Goal: Navigation & Orientation: Find specific page/section

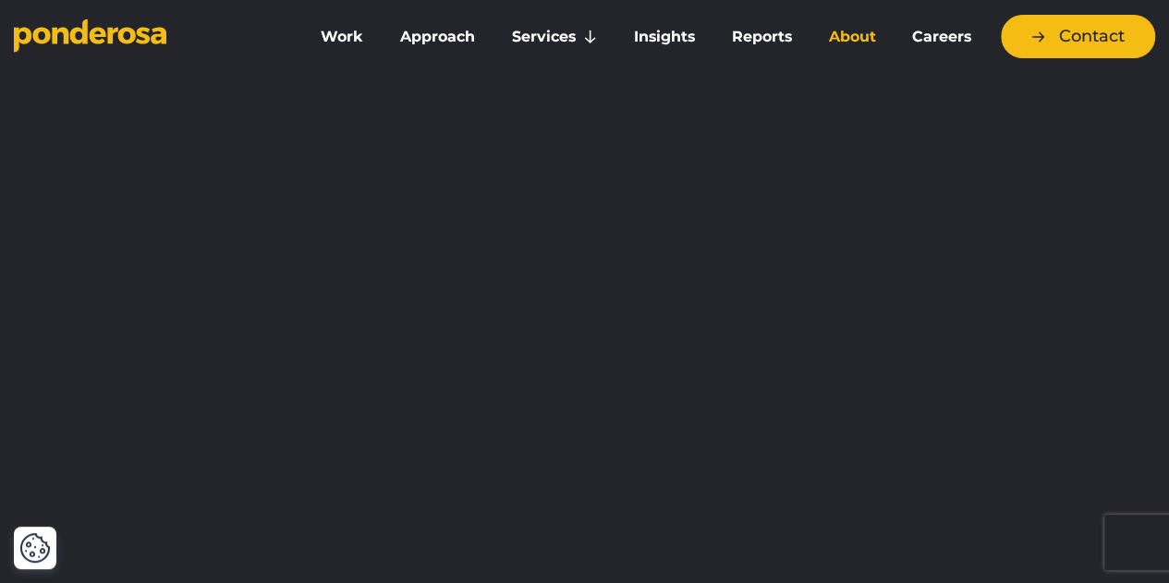
click at [856, 35] on link "About" at bounding box center [852, 37] width 77 height 39
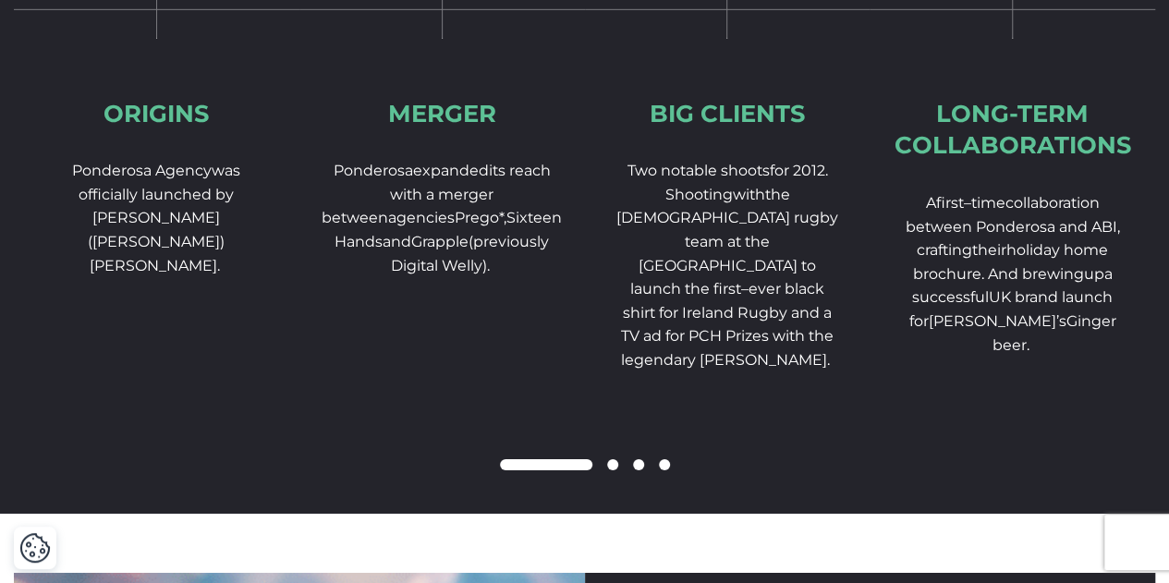
scroll to position [2919, 0]
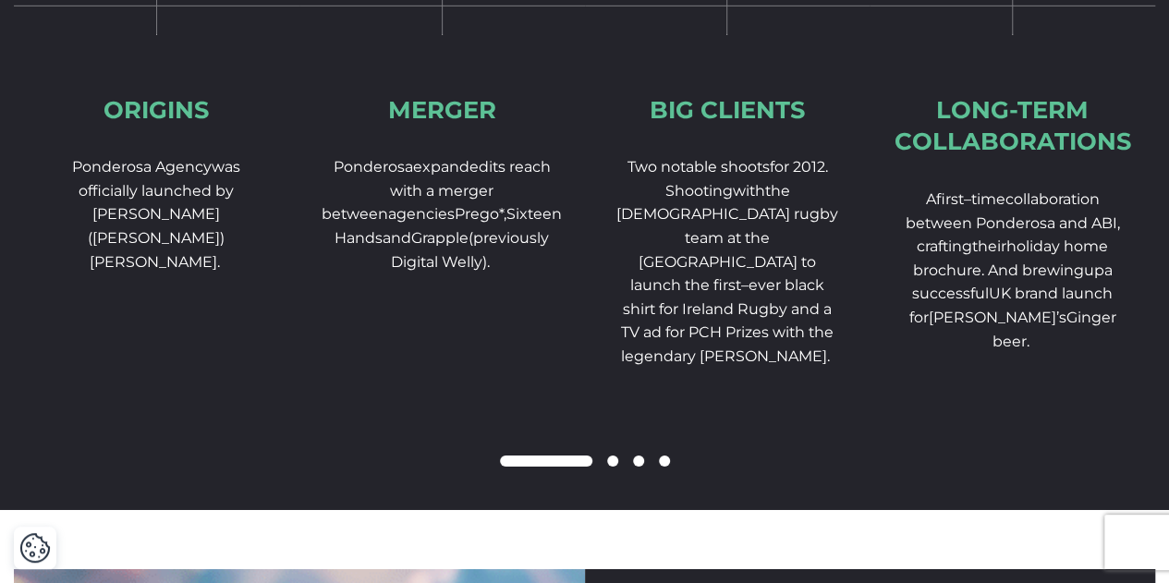
click at [607, 467] on span at bounding box center [612, 461] width 11 height 11
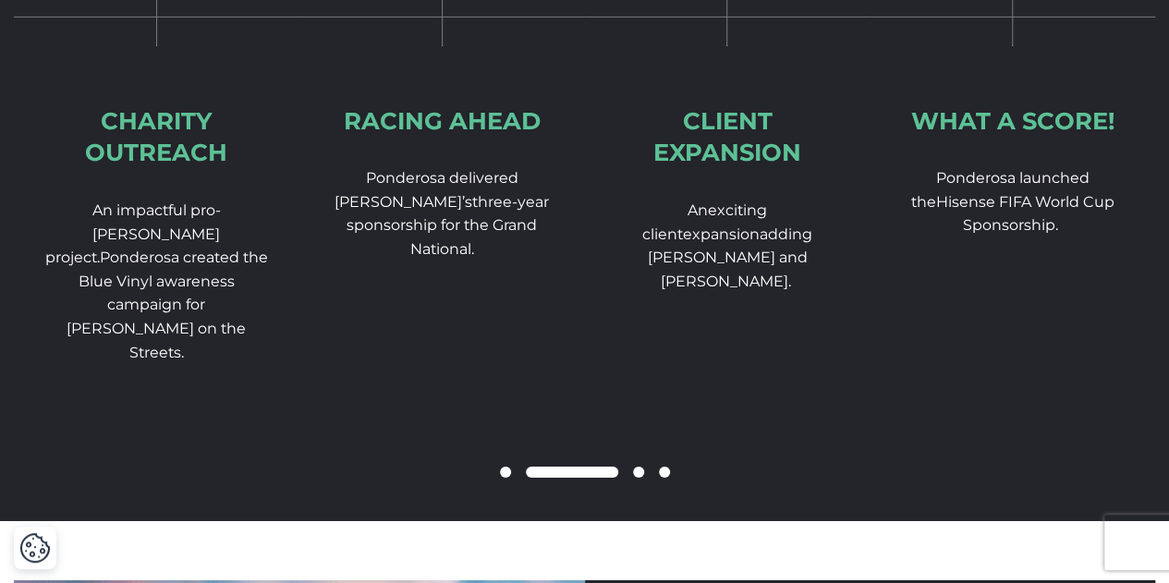
scroll to position [2908, 0]
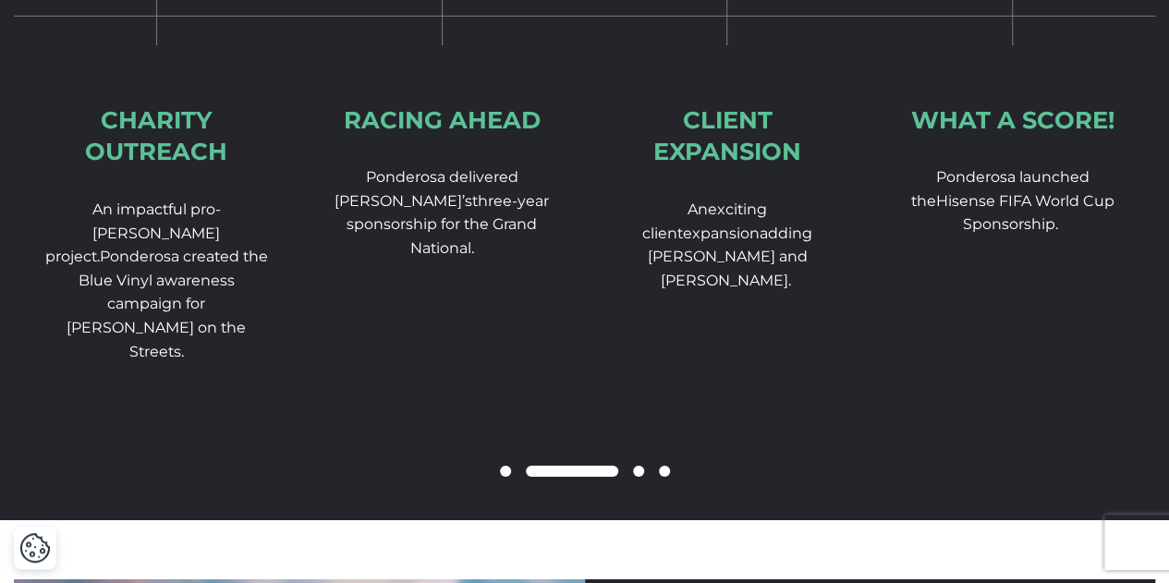
click at [636, 477] on span at bounding box center [638, 471] width 11 height 11
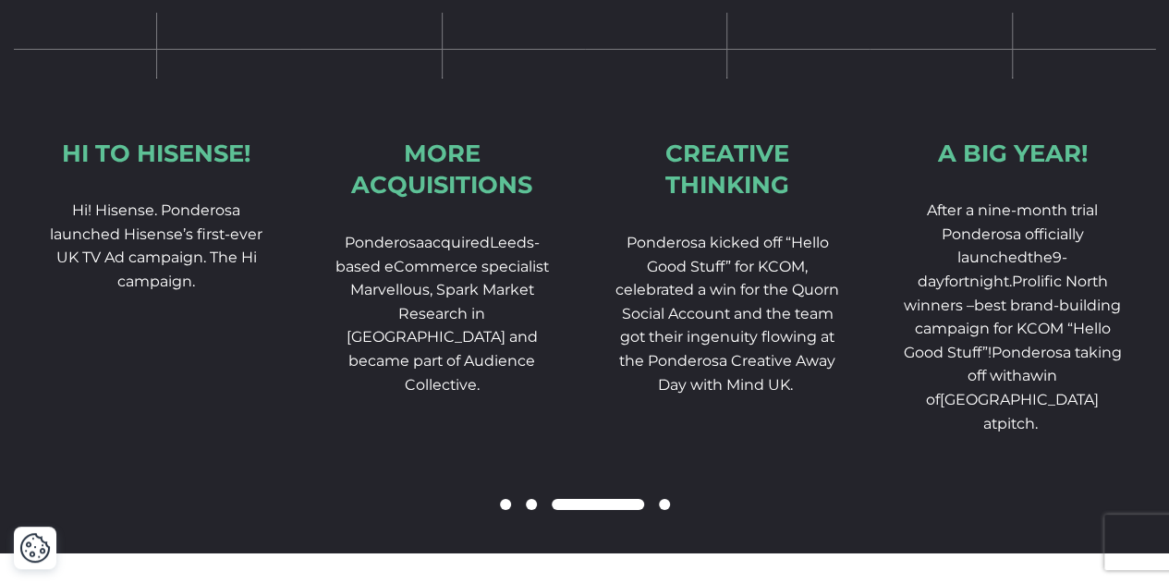
scroll to position [2877, 0]
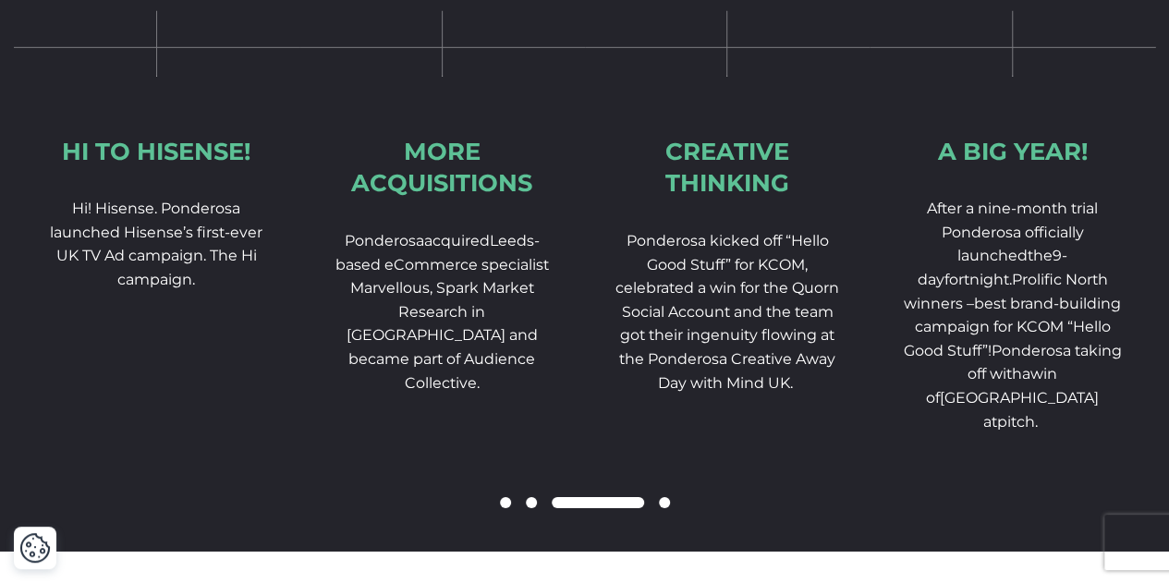
click at [531, 508] on span at bounding box center [531, 502] width 11 height 11
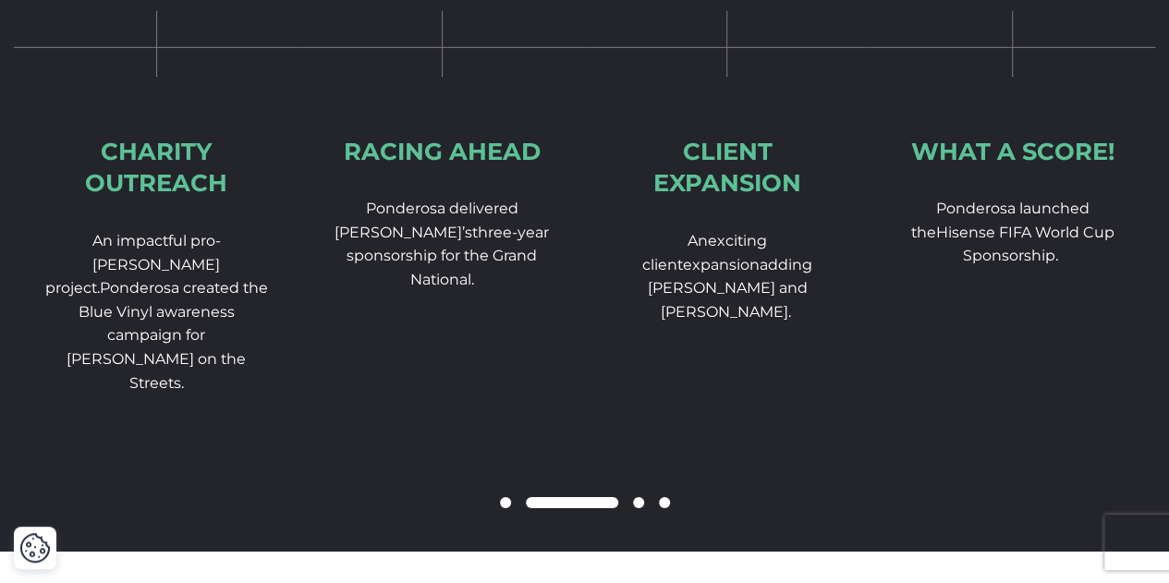
click at [636, 508] on span at bounding box center [638, 502] width 11 height 11
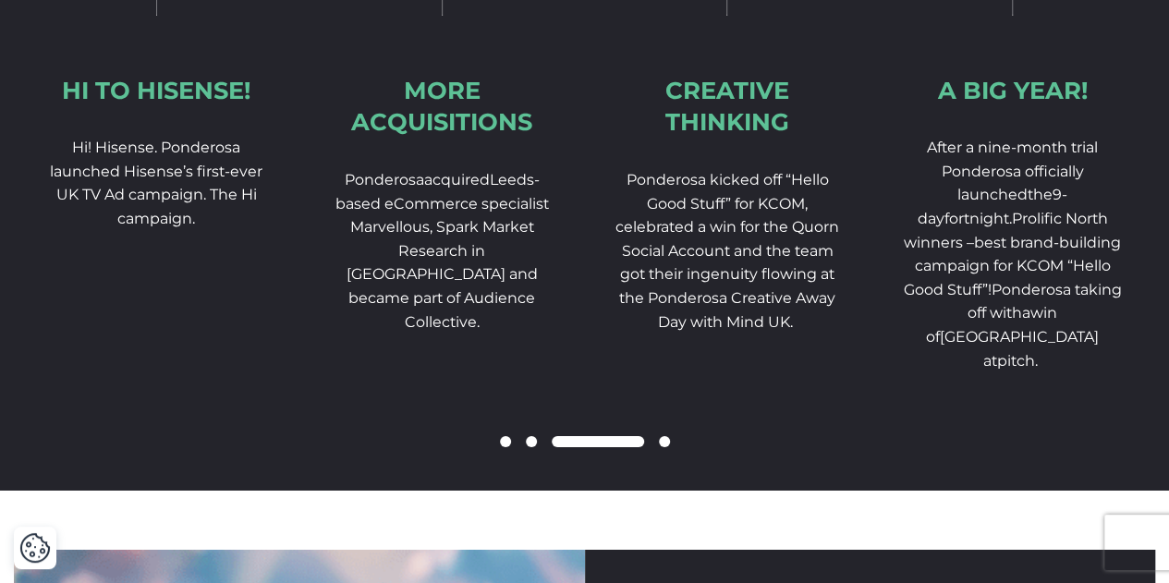
scroll to position [2950, 0]
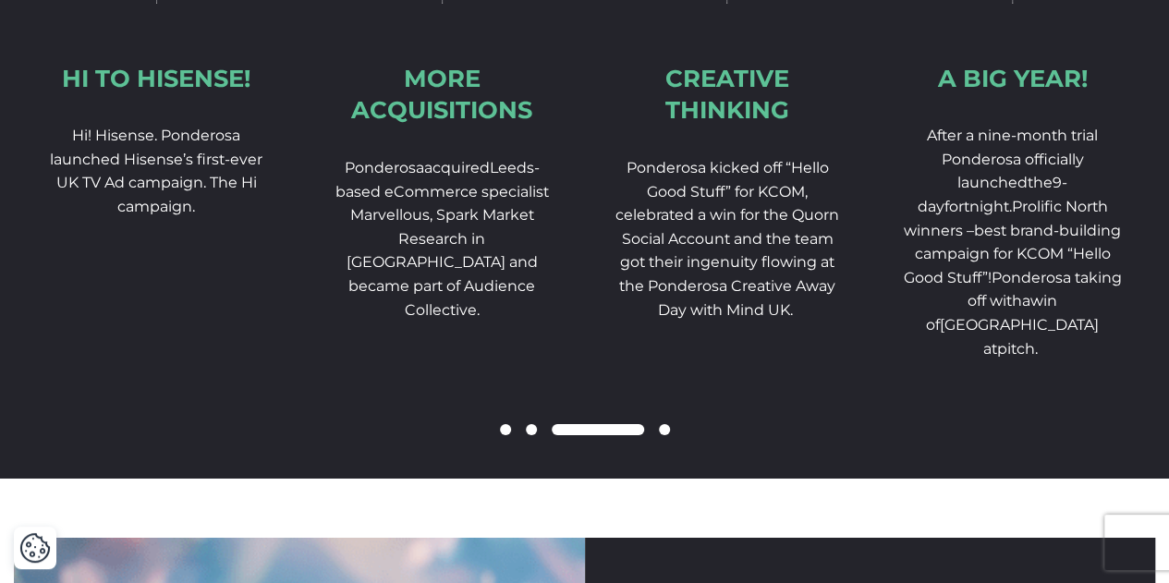
click at [663, 435] on span at bounding box center [664, 429] width 11 height 11
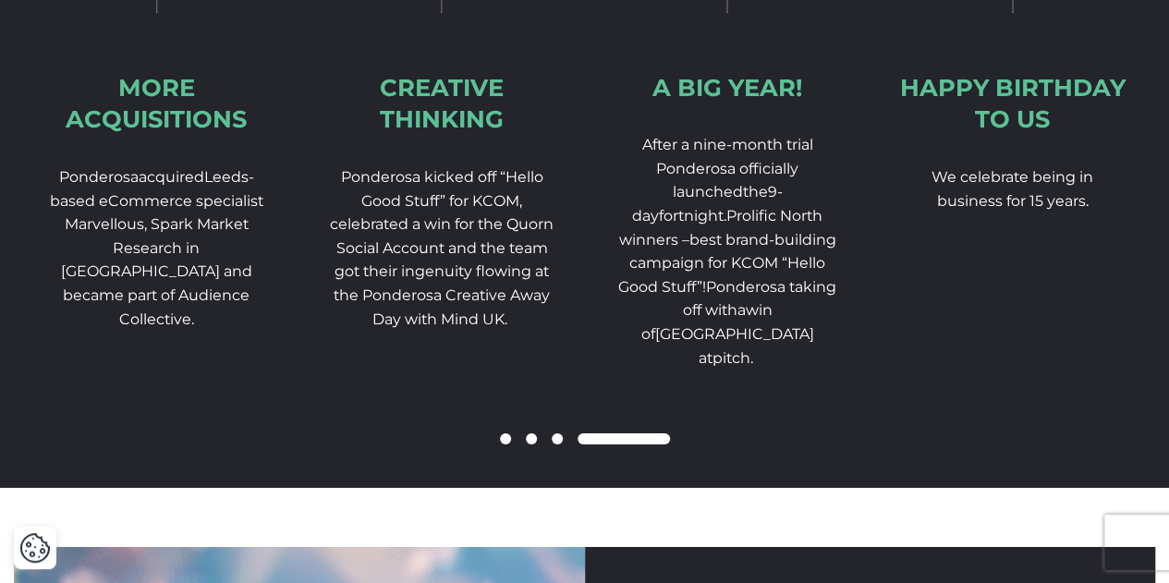
scroll to position [2940, 0]
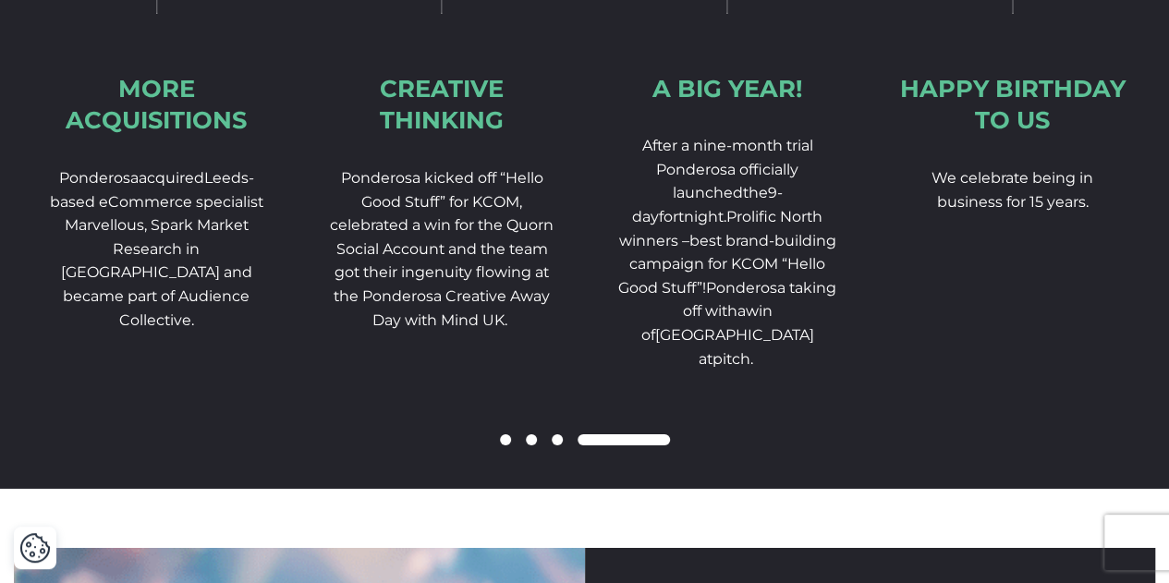
click at [503, 446] on span at bounding box center [505, 440] width 11 height 11
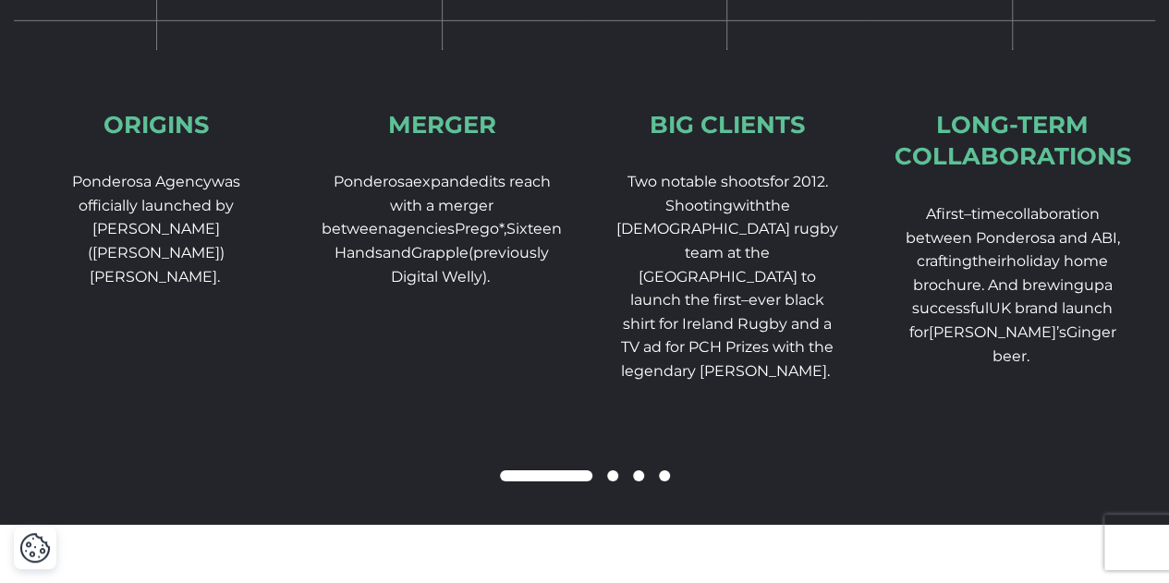
scroll to position [2903, 0]
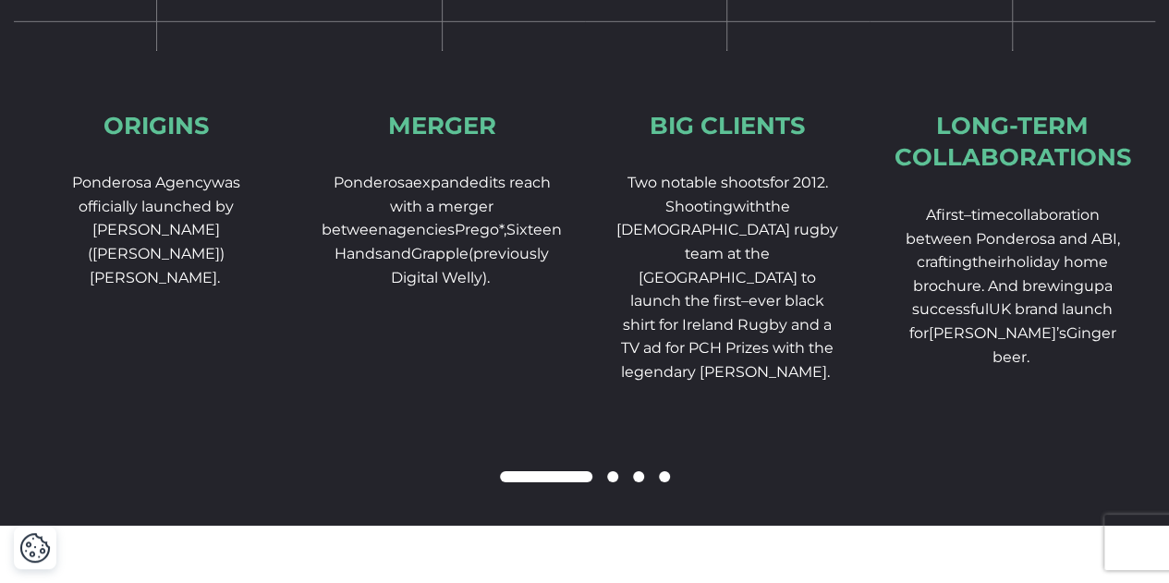
click at [611, 483] on span at bounding box center [612, 476] width 11 height 11
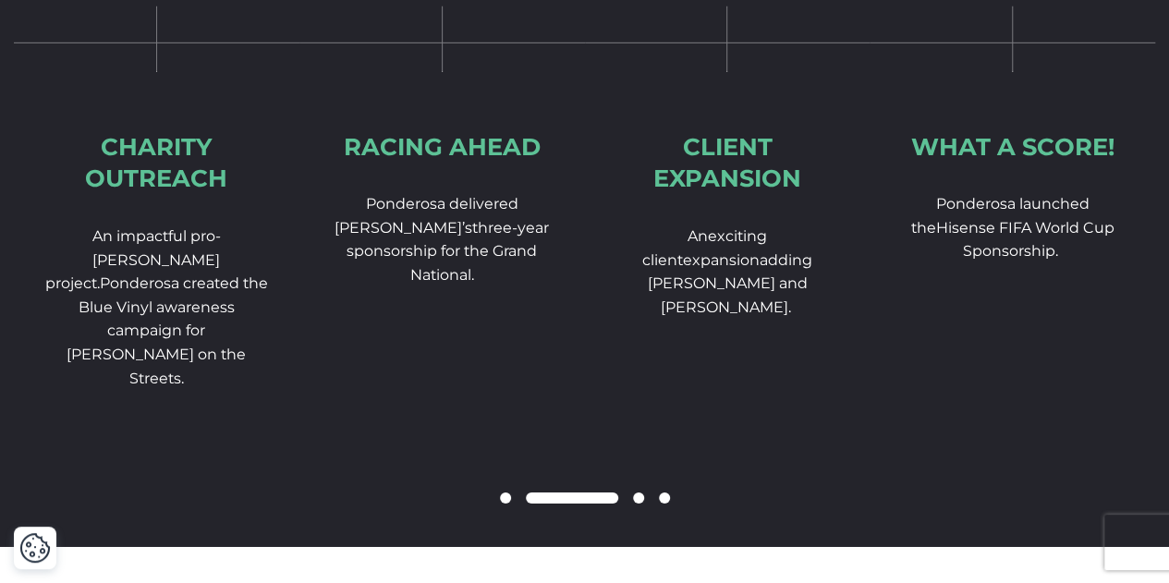
scroll to position [2884, 0]
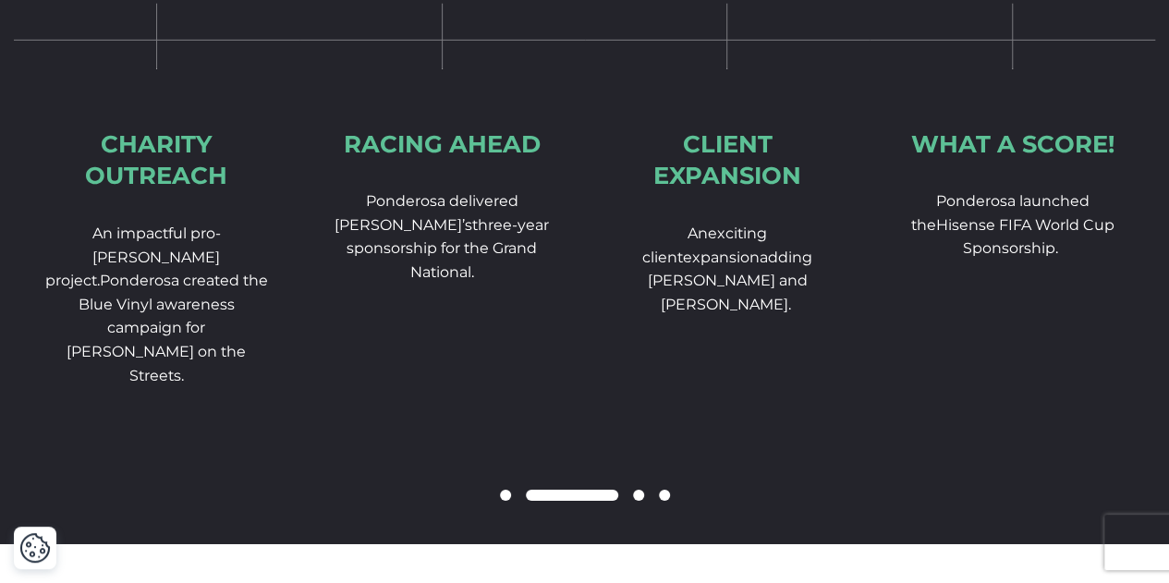
click at [638, 501] on span at bounding box center [638, 495] width 11 height 11
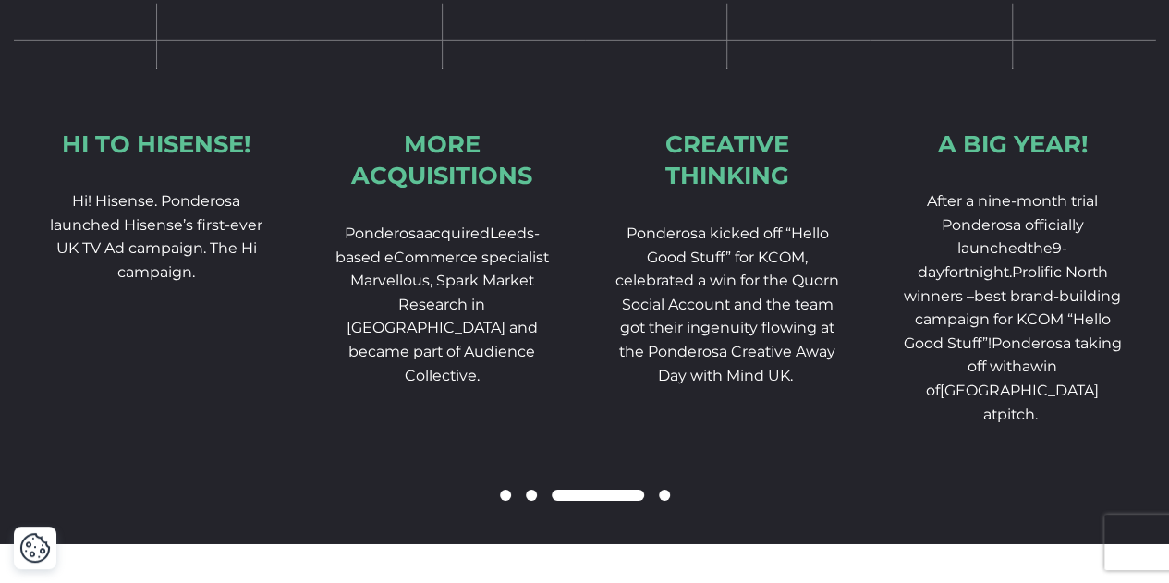
click at [512, 508] on div at bounding box center [585, 496] width 1142 height 22
click at [503, 501] on span at bounding box center [505, 495] width 11 height 11
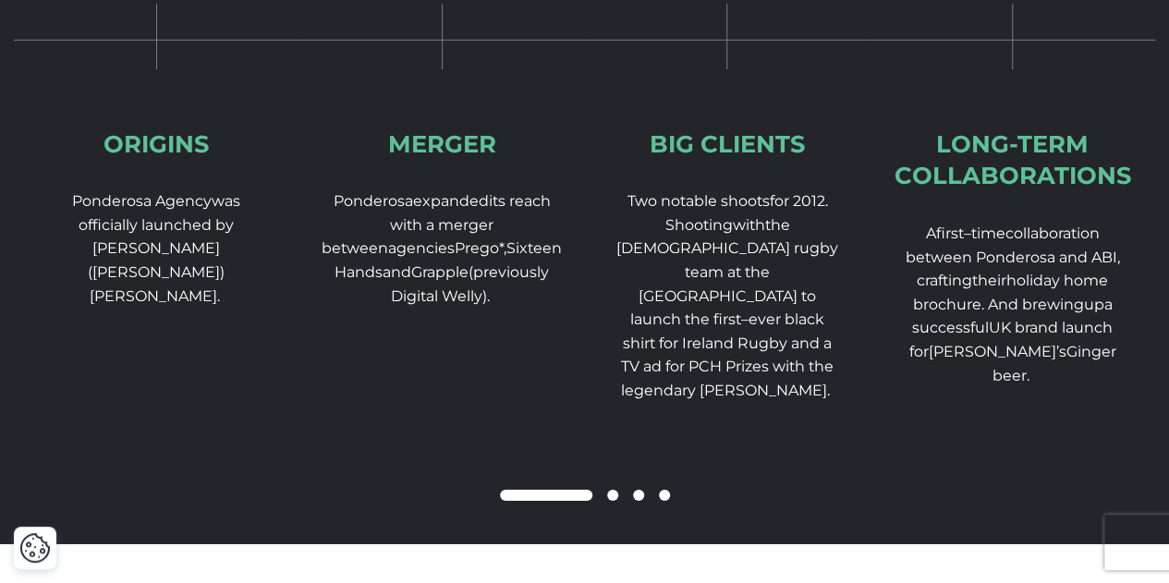
click at [611, 501] on span at bounding box center [612, 495] width 11 height 11
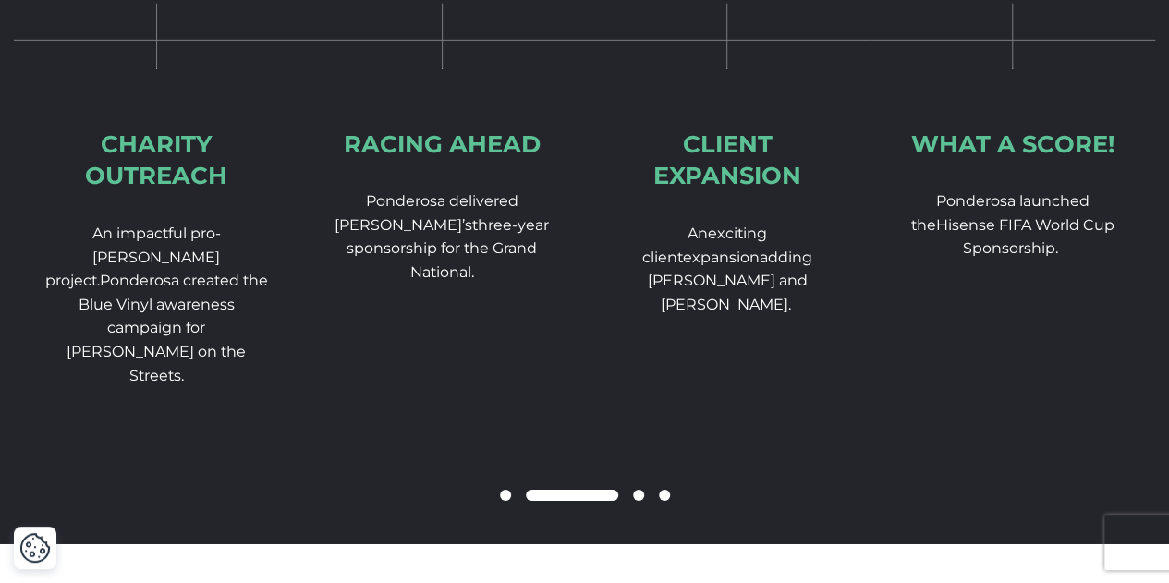
click at [634, 501] on span at bounding box center [638, 495] width 11 height 11
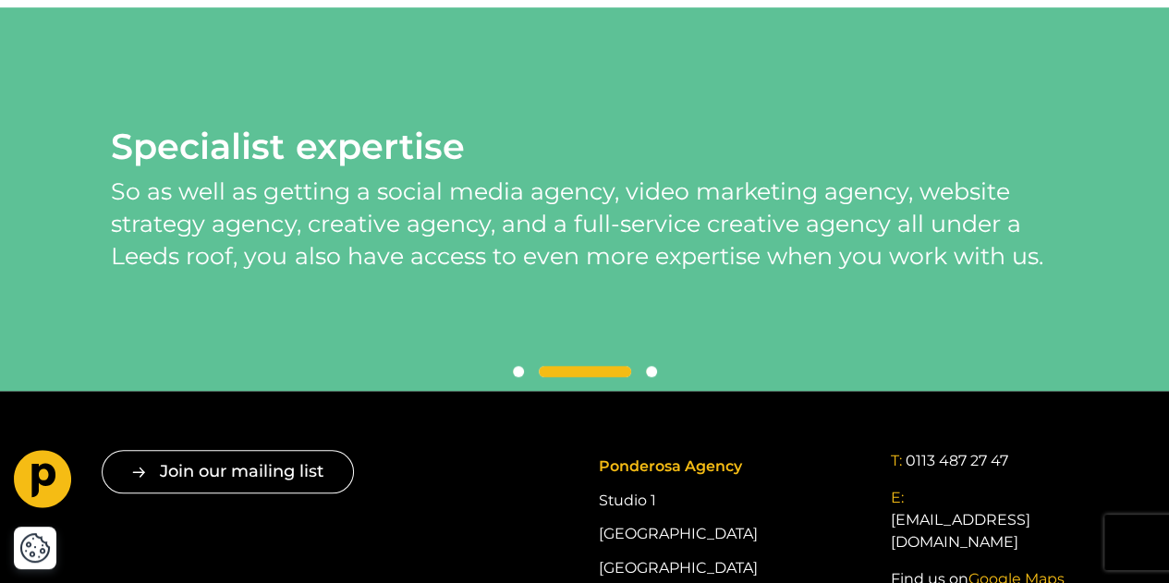
scroll to position [4064, 0]
click at [648, 377] on span at bounding box center [651, 371] width 11 height 11
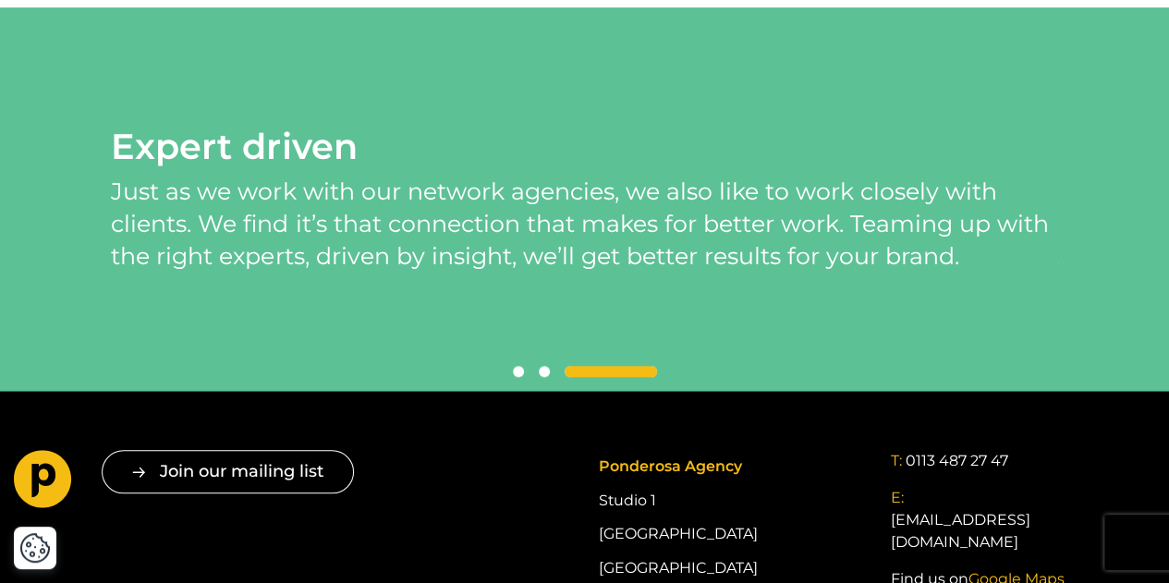
click at [514, 377] on span at bounding box center [518, 371] width 11 height 11
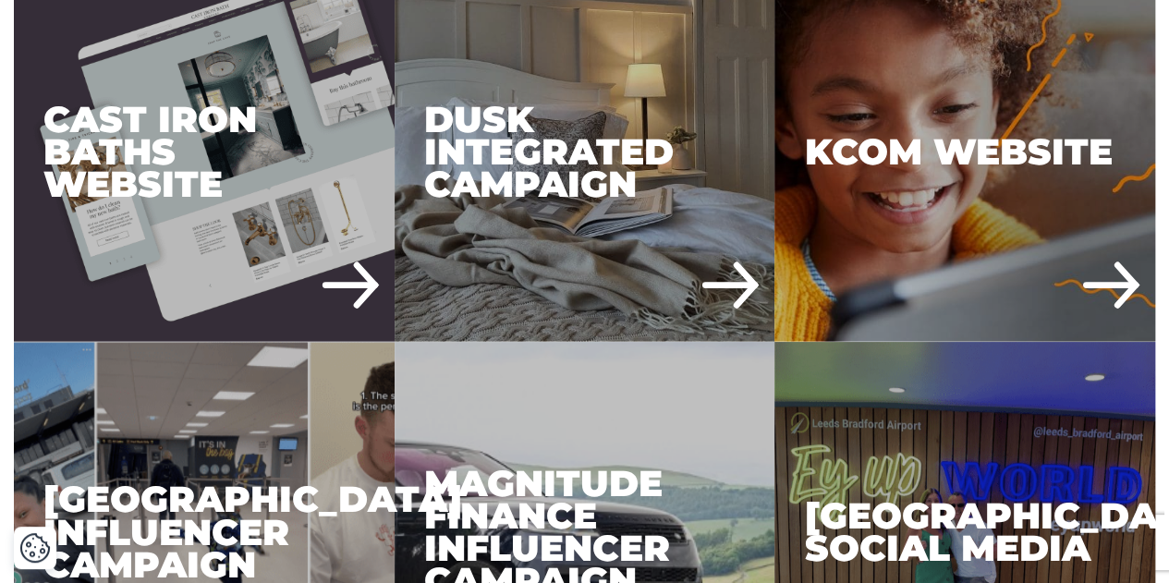
scroll to position [1692, 0]
